Goal: Find specific page/section: Find specific page/section

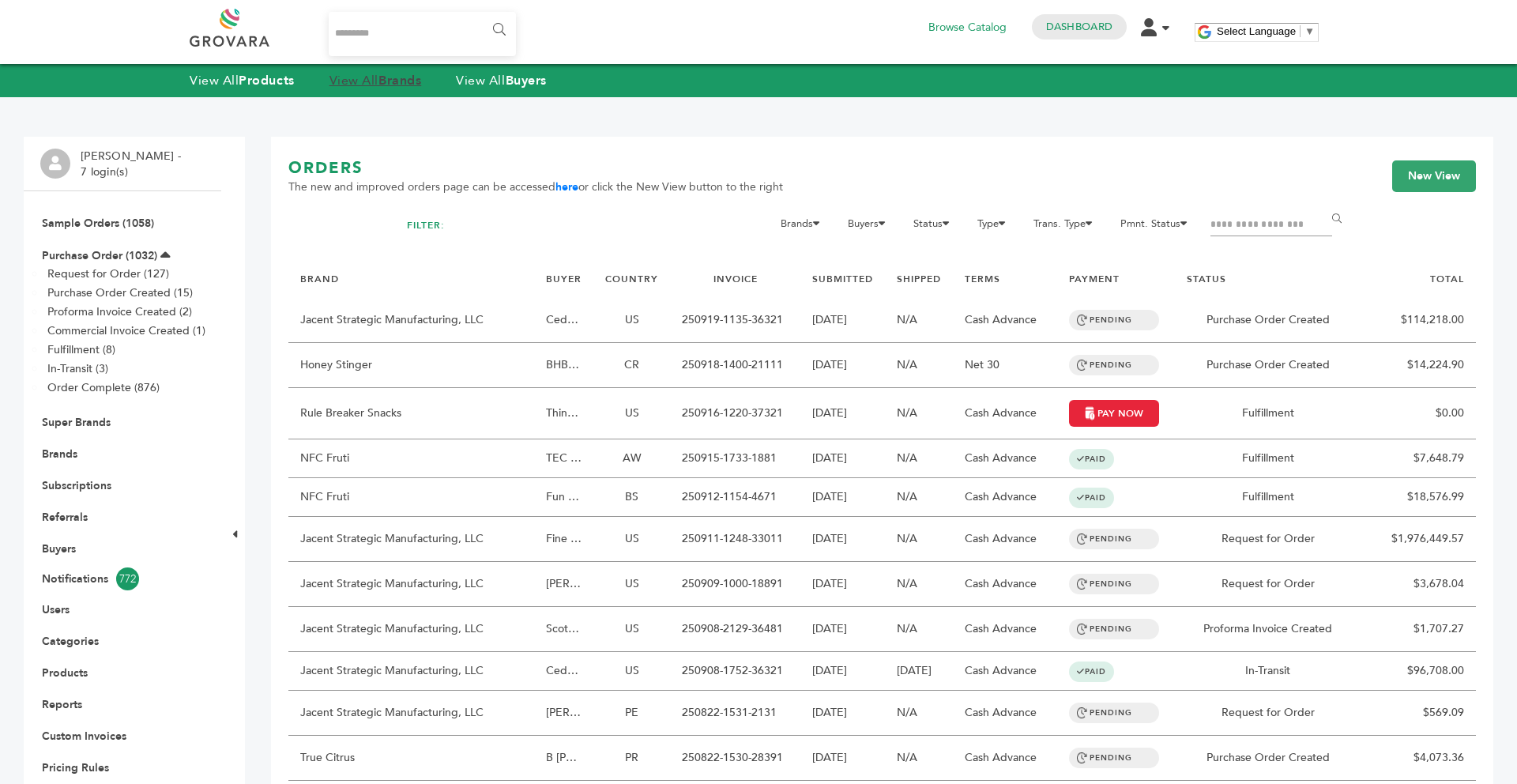
click at [388, 87] on strong "Brands" at bounding box center [400, 80] width 43 height 17
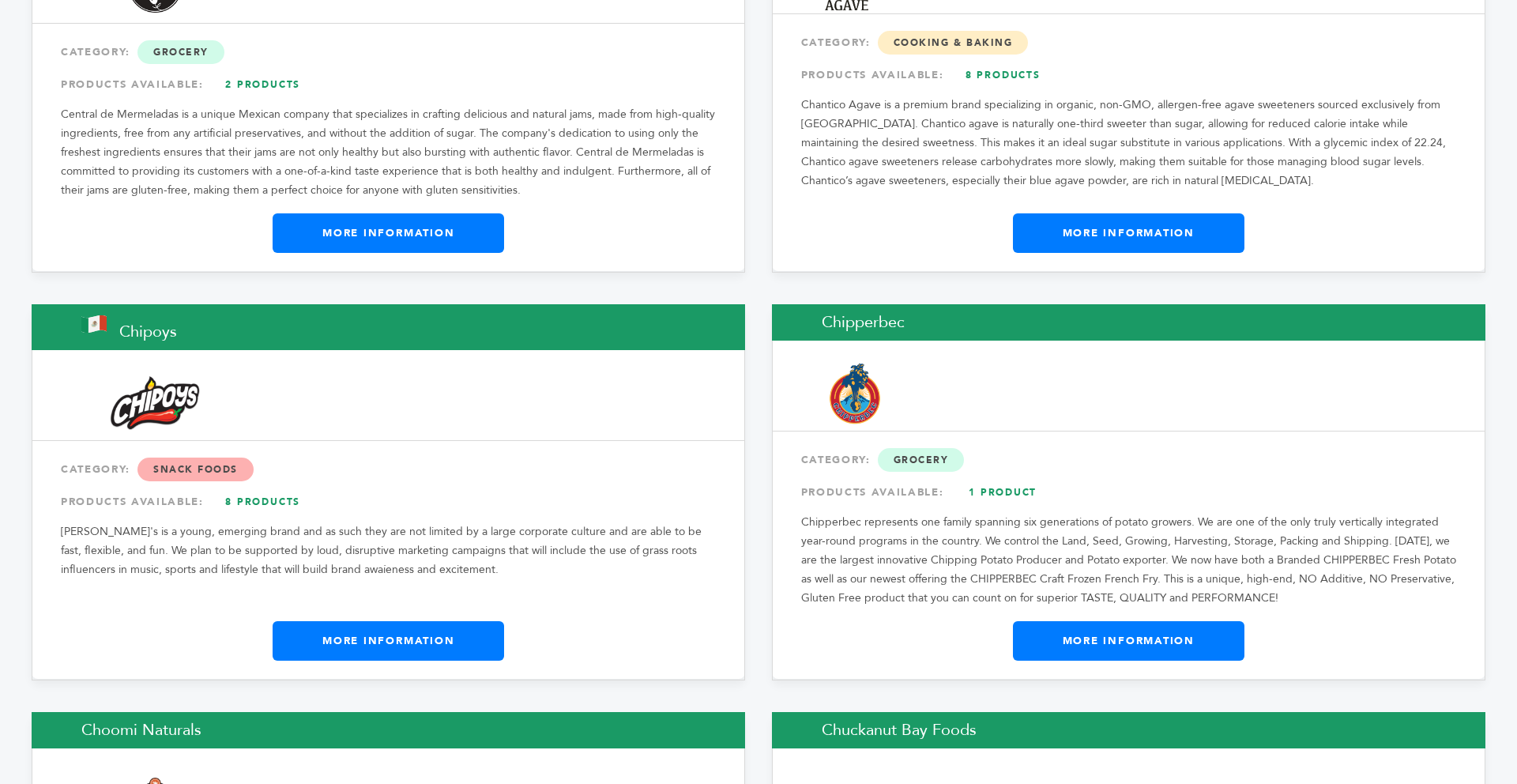
scroll to position [6320, 0]
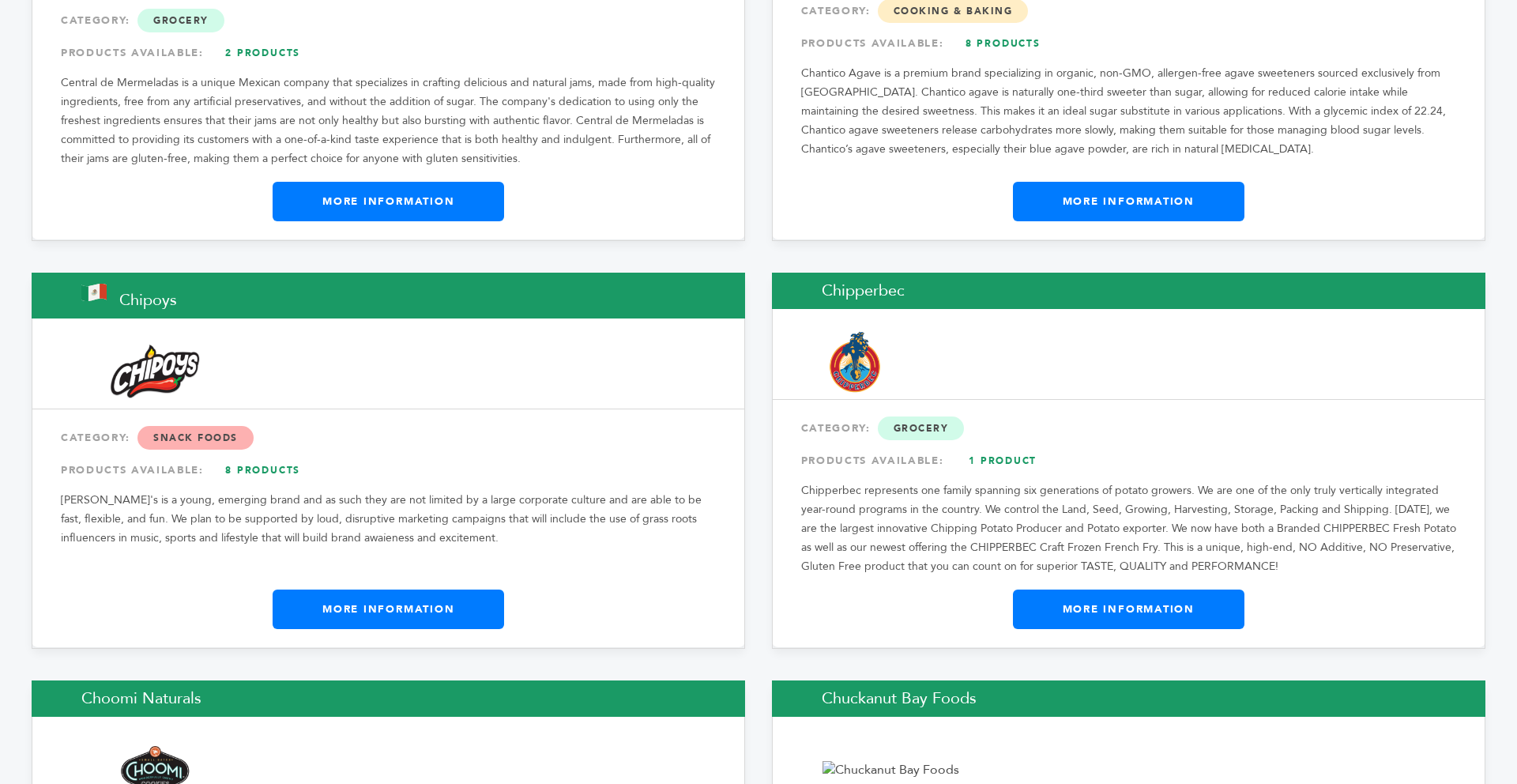
drag, startPoint x: 919, startPoint y: 232, endPoint x: 814, endPoint y: 234, distance: 105.0
click at [814, 272] on h2 "Chipperbec" at bounding box center [1129, 290] width 713 height 37
copy h2 "Chipperbec"
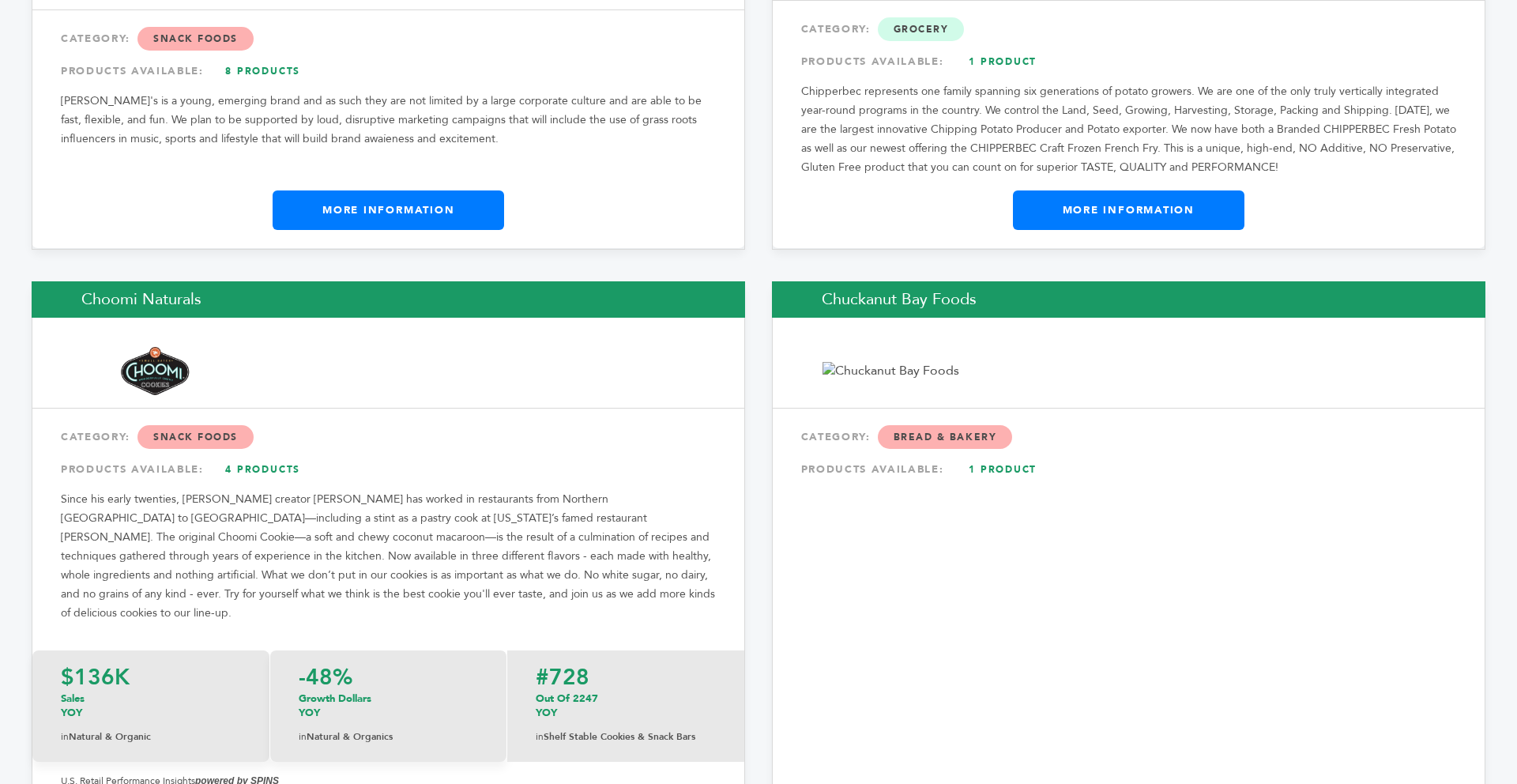
scroll to position [6762, 0]
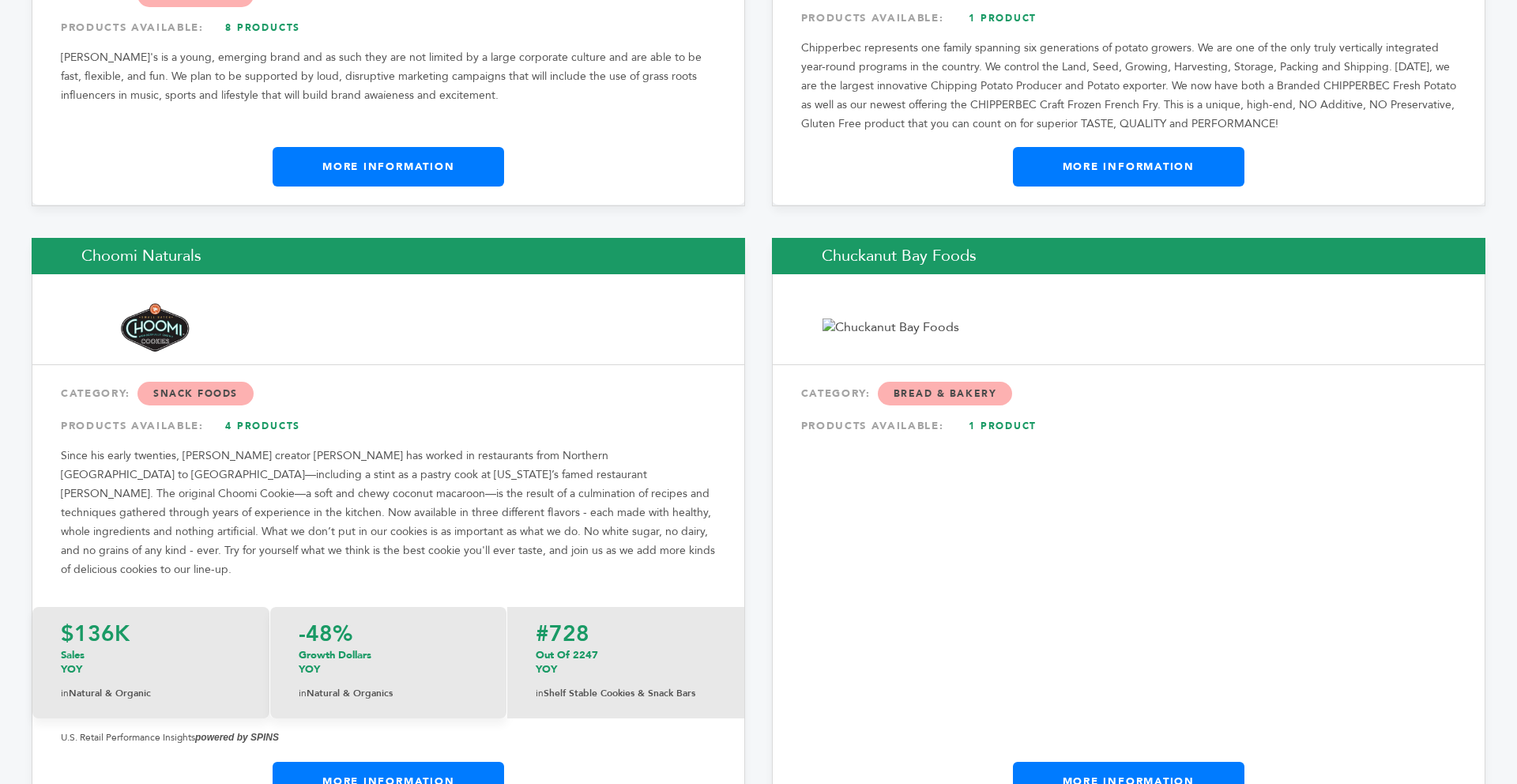
drag, startPoint x: 212, startPoint y: 197, endPoint x: 83, endPoint y: 193, distance: 129.1
click at [83, 237] on h2 "Choomi Naturals" at bounding box center [388, 255] width 713 height 37
copy h2 "Choomi Naturals"
click at [972, 237] on h2 "Chuckanut Bay Foods" at bounding box center [1129, 255] width 713 height 37
drag, startPoint x: 981, startPoint y: 199, endPoint x: 817, endPoint y: 201, distance: 164.0
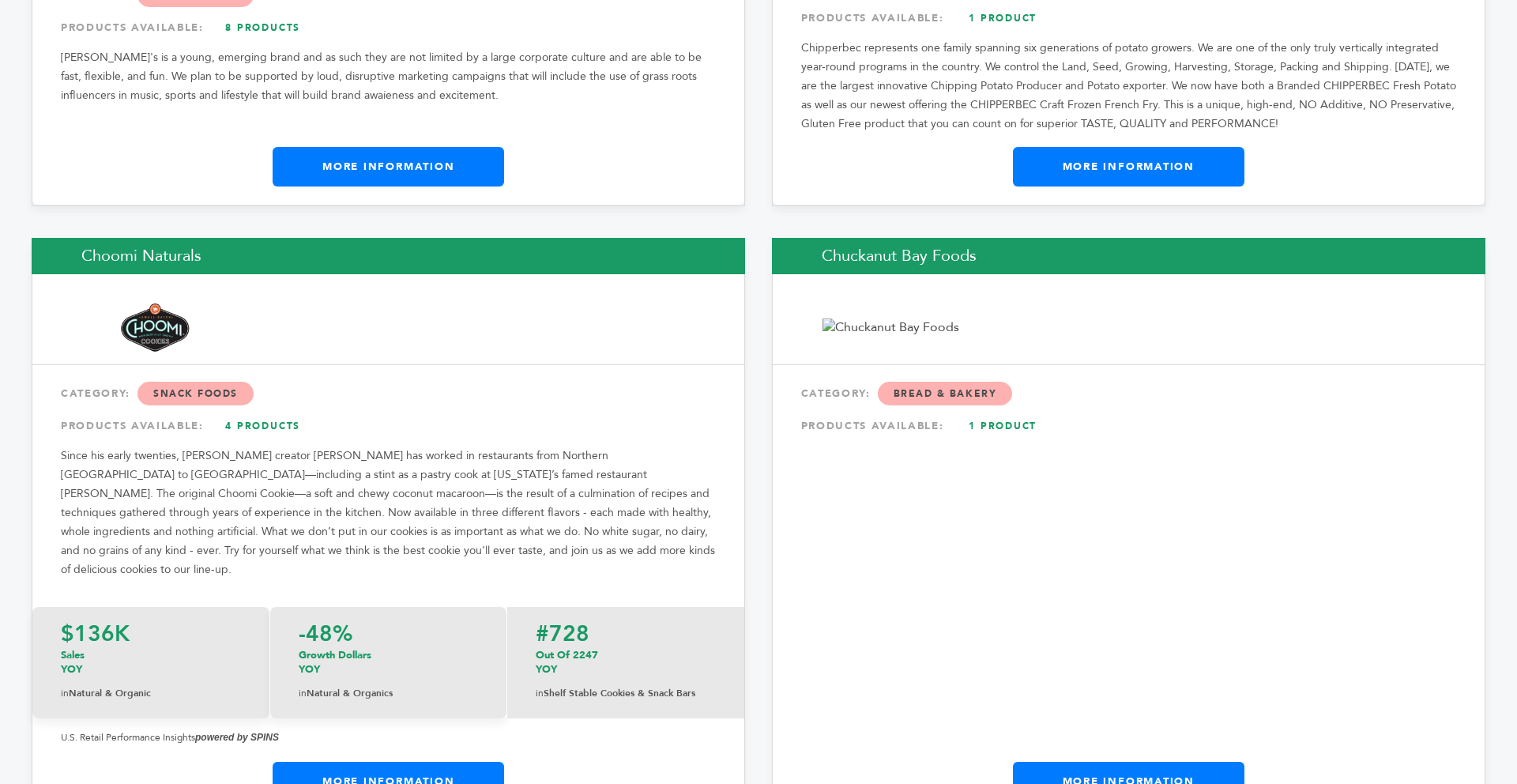
click at [817, 237] on h2 "Chuckanut Bay Foods" at bounding box center [1129, 255] width 713 height 37
copy h2 "Chuckanut Bay Foods"
drag, startPoint x: 817, startPoint y: 201, endPoint x: 587, endPoint y: 2, distance: 304.1
click at [817, 237] on h2 "Chuckanut Bay Foods" at bounding box center [1129, 255] width 713 height 37
click at [1187, 762] on link "More Information" at bounding box center [1129, 781] width 232 height 39
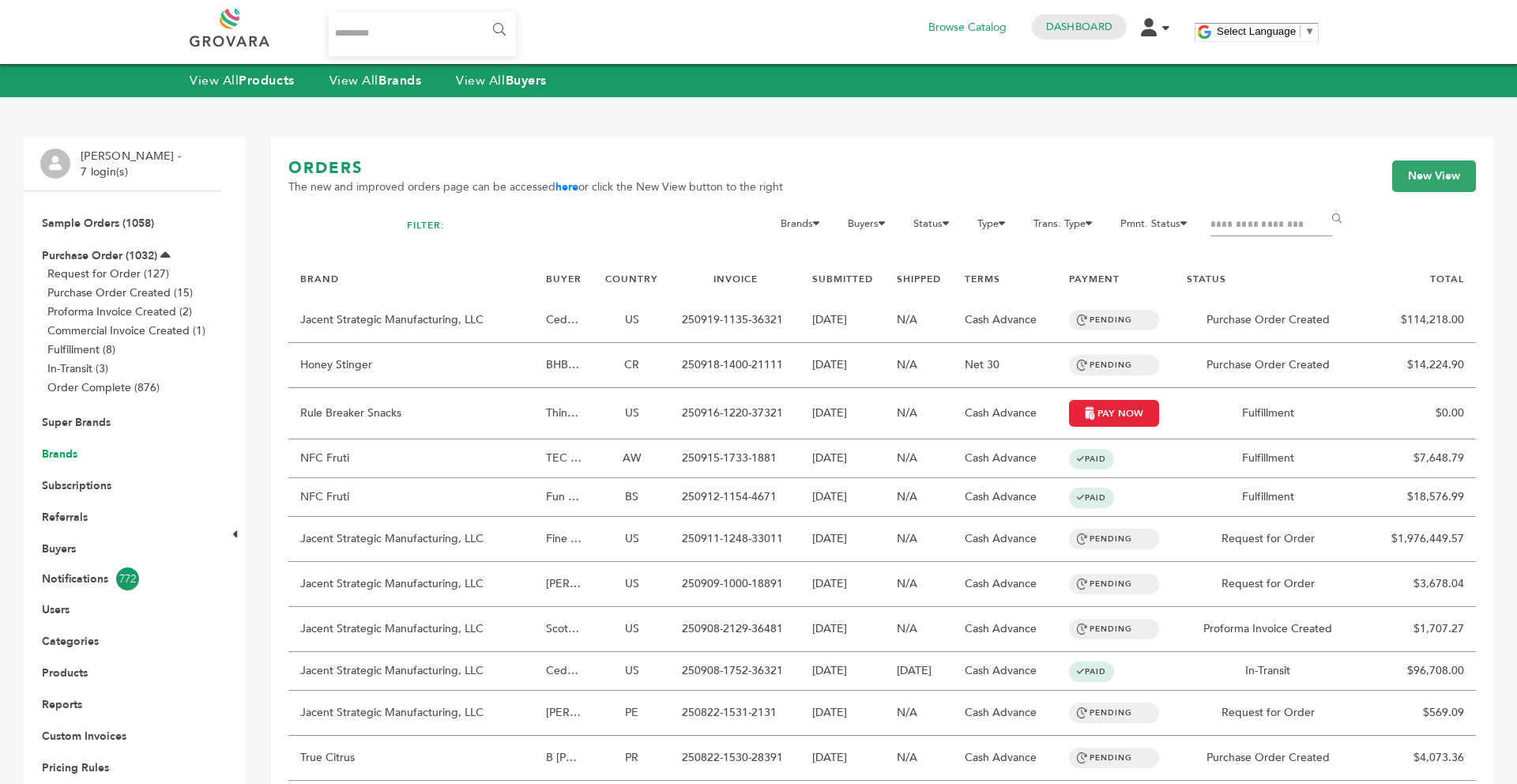
click at [57, 456] on link "Brands" at bounding box center [60, 454] width 36 height 15
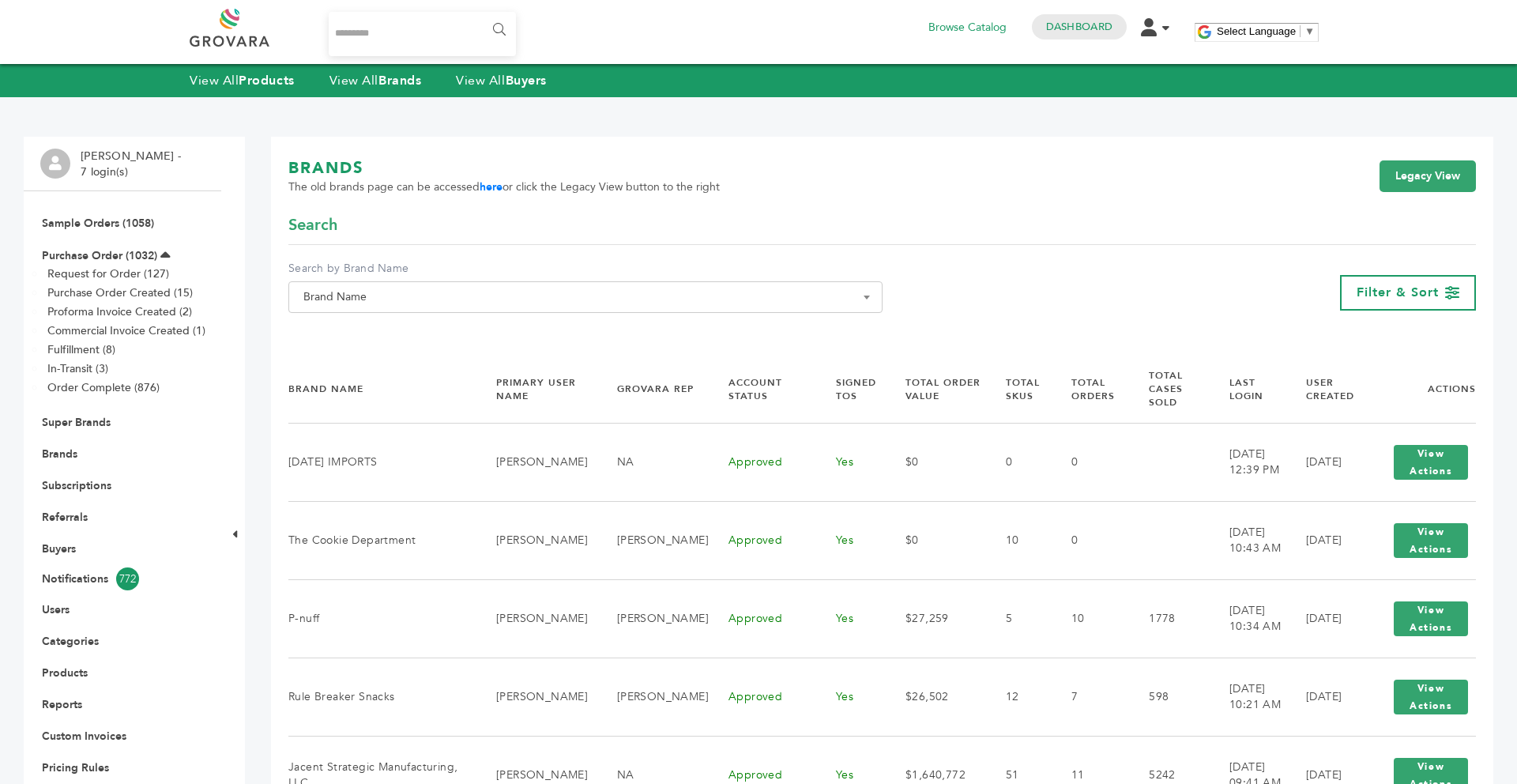
click at [521, 302] on span "Brand Name" at bounding box center [585, 297] width 576 height 22
click at [441, 331] on input "Search" at bounding box center [585, 325] width 587 height 20
paste input "**********"
type input "**********"
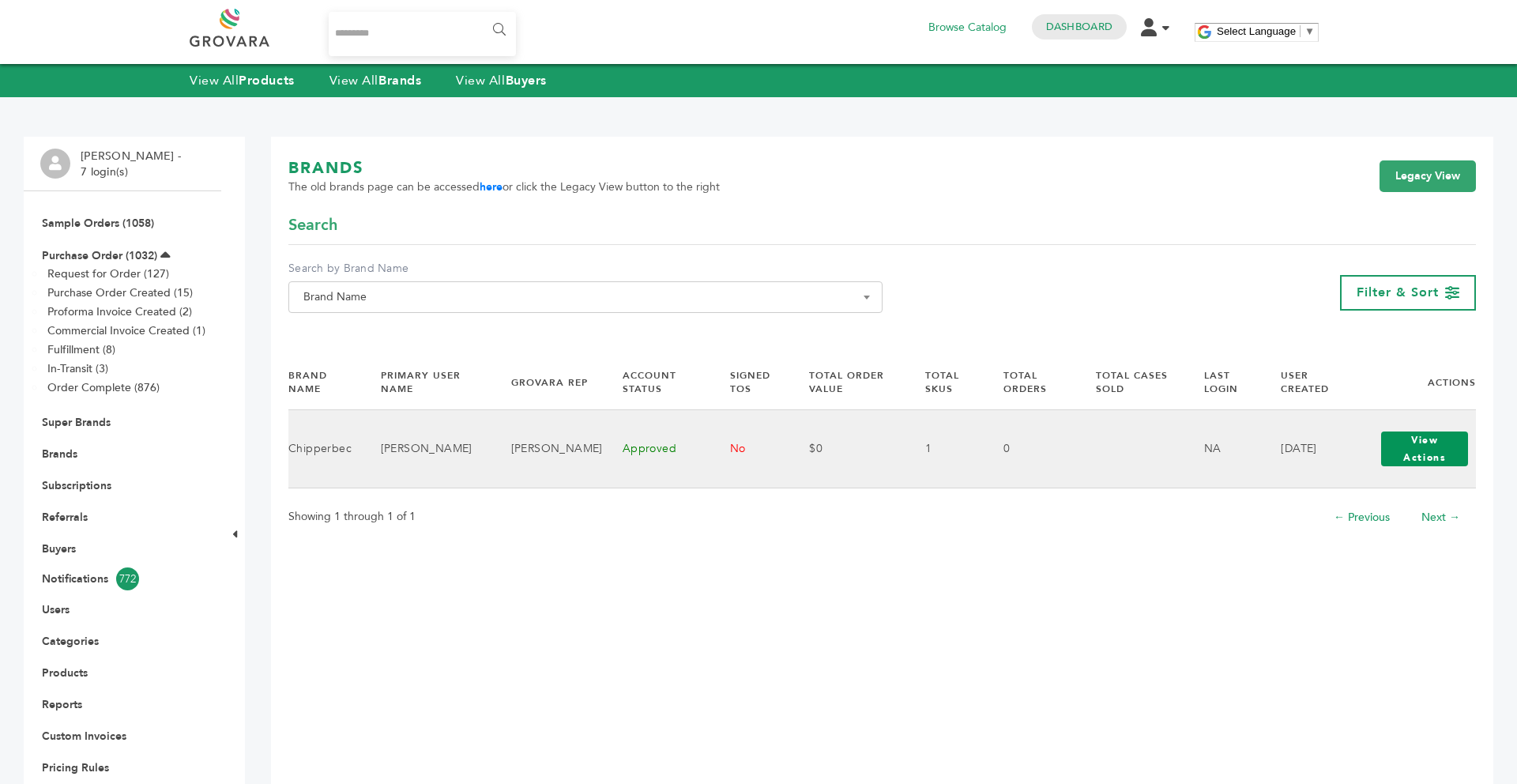
click at [1405, 453] on button "View Actions" at bounding box center [1424, 449] width 87 height 35
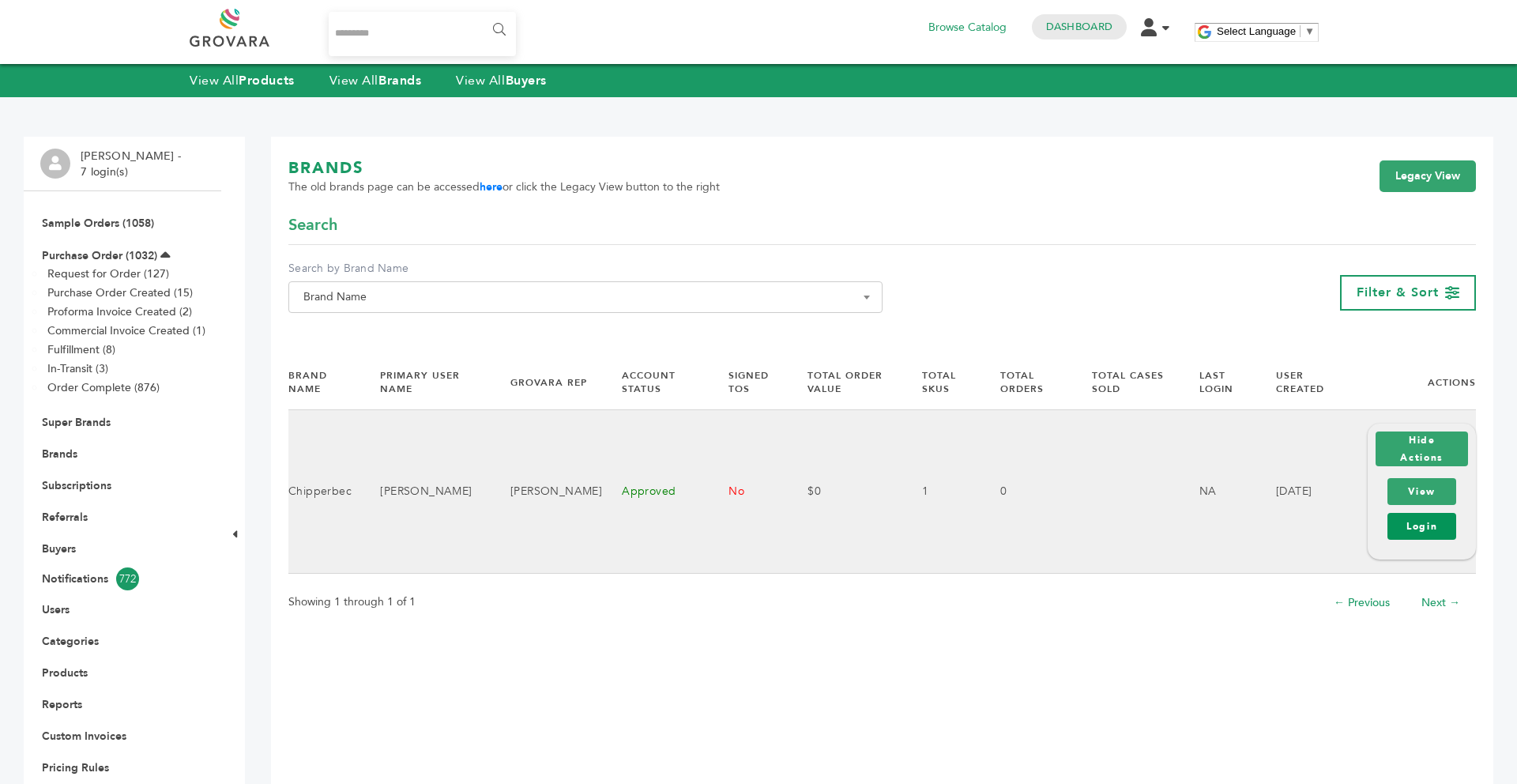
click at [1410, 525] on link "Login" at bounding box center [1422, 526] width 69 height 27
